Goal: Use online tool/utility: Utilize a website feature to perform a specific function

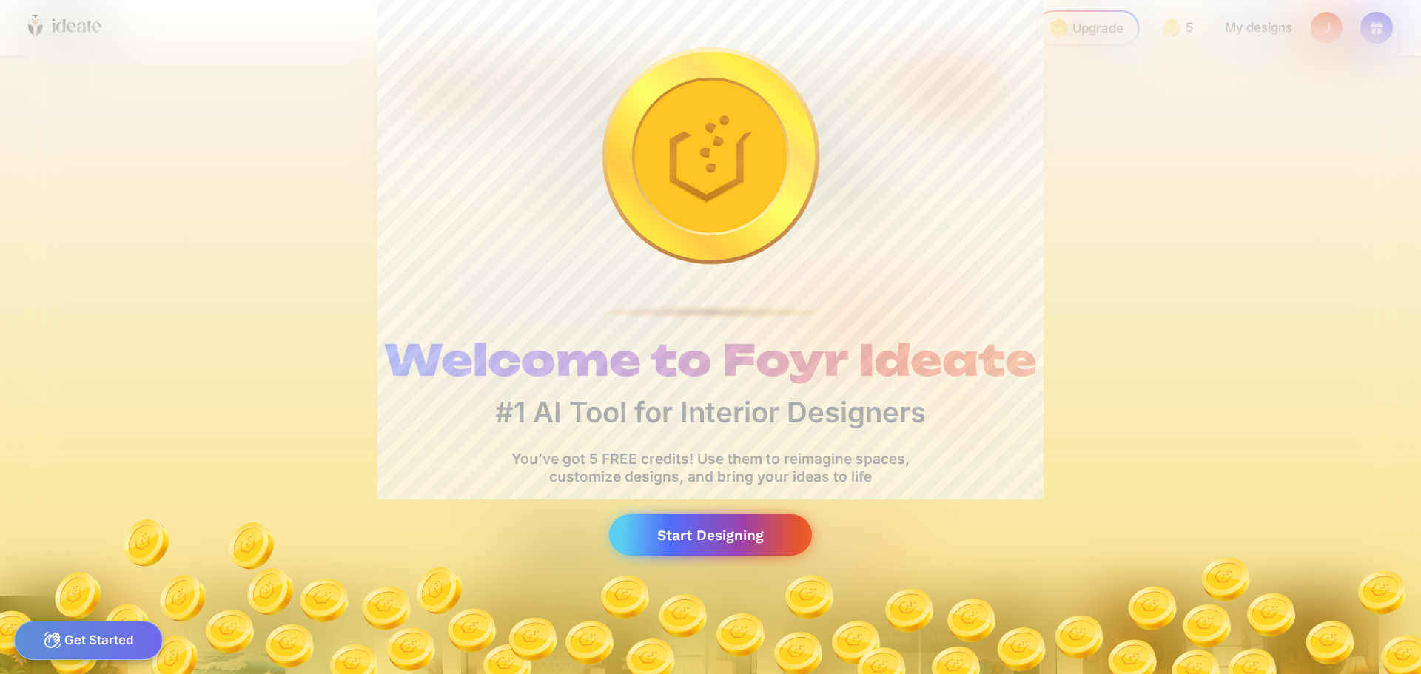
click at [665, 543] on div "Start Designing" at bounding box center [710, 535] width 203 height 42
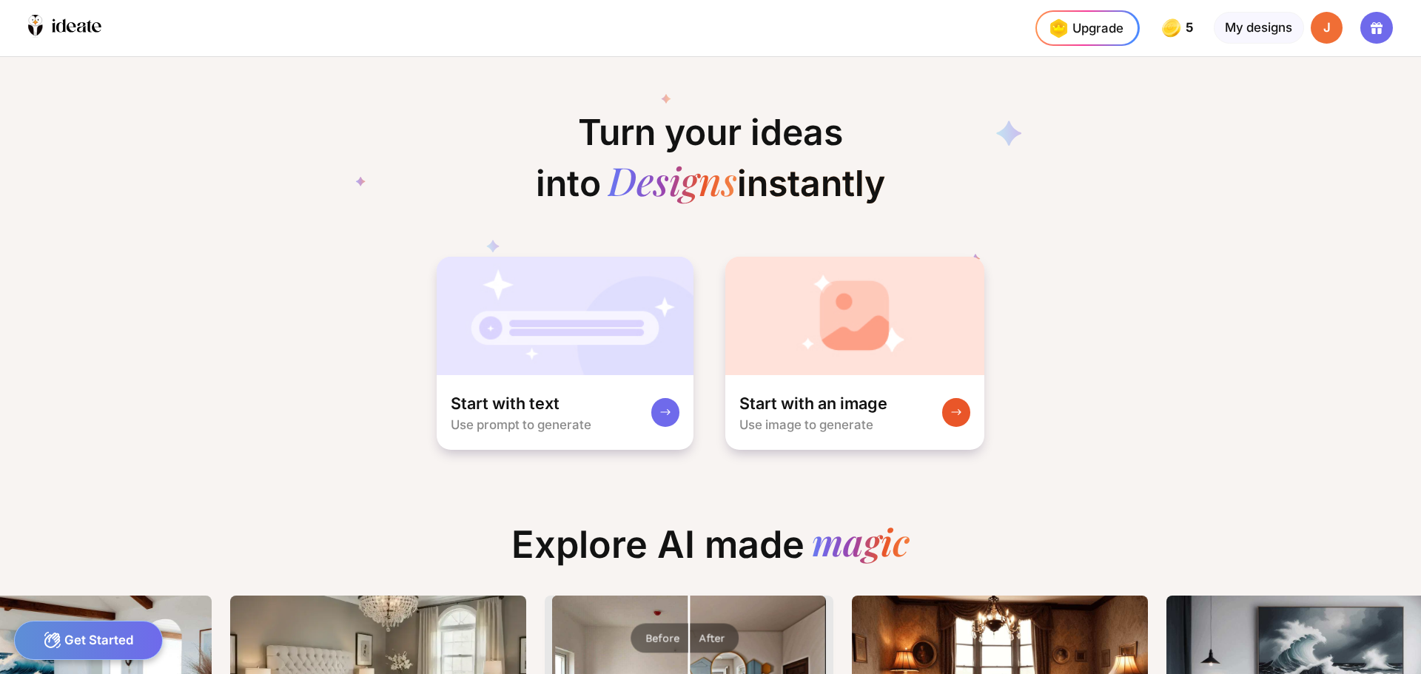
click at [75, 650] on div "Get Started" at bounding box center [88, 640] width 149 height 39
